Goal: Task Accomplishment & Management: Manage account settings

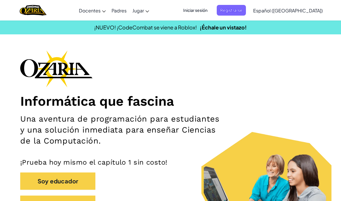
click at [211, 9] on span "Iniciar sesión" at bounding box center [195, 10] width 31 height 11
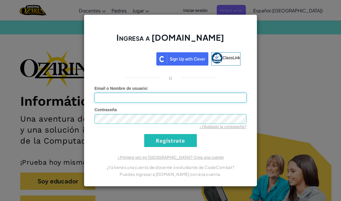
click at [173, 93] on input "Email o Nombre de usuario :" at bounding box center [171, 98] width 152 height 10
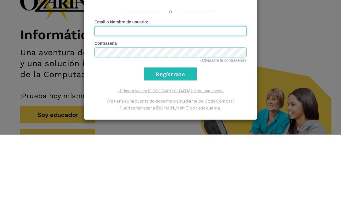
type input "Aagandrea20"
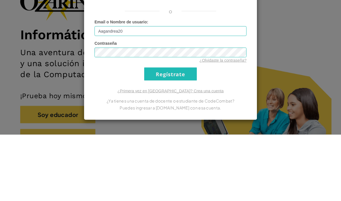
click at [328, 46] on div "Ingresa a [DOMAIN_NAME] ClassLink o Error desconocido. Email o Nombre de usuari…" at bounding box center [170, 100] width 341 height 201
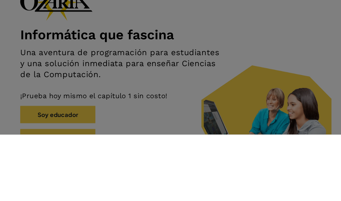
scroll to position [67, 0]
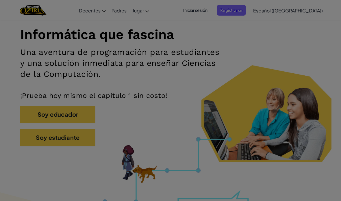
click at [321, 36] on div at bounding box center [170, 100] width 341 height 201
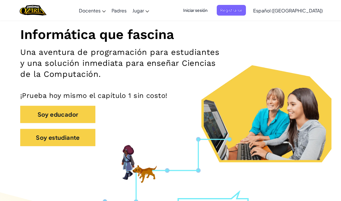
click at [211, 11] on span "Iniciar sesión" at bounding box center [195, 10] width 31 height 11
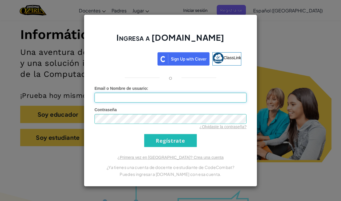
click at [214, 97] on input "Email o Nombre de usuario :" at bounding box center [171, 98] width 152 height 10
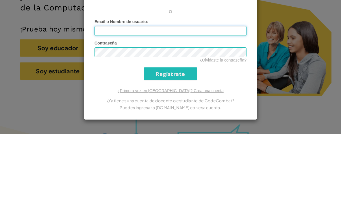
type input "Aagandrea20"
click at [171, 134] on input "Regístrate" at bounding box center [170, 140] width 53 height 13
click at [335, 38] on div "Ingresa a [DOMAIN_NAME] ClassLink o Email o Nombre de usuario : Aagandrea20 Con…" at bounding box center [170, 100] width 341 height 201
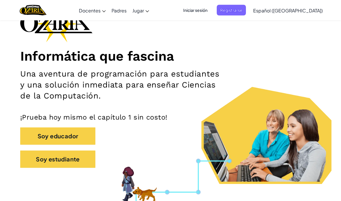
scroll to position [0, 0]
